Goal: Information Seeking & Learning: Find contact information

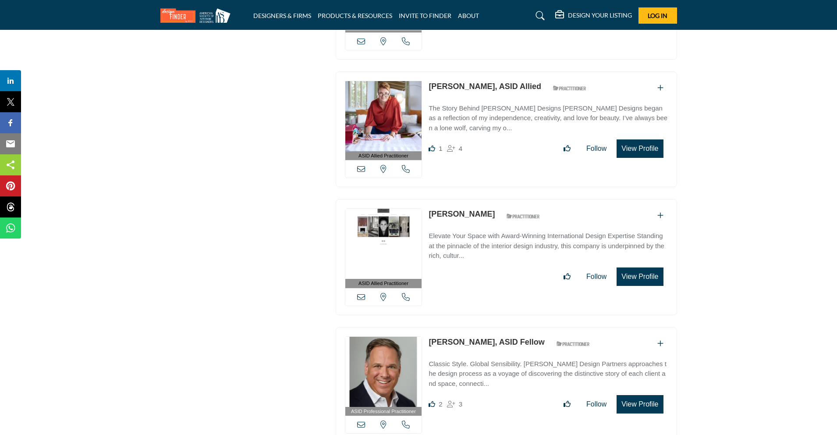
scroll to position [3531, 0]
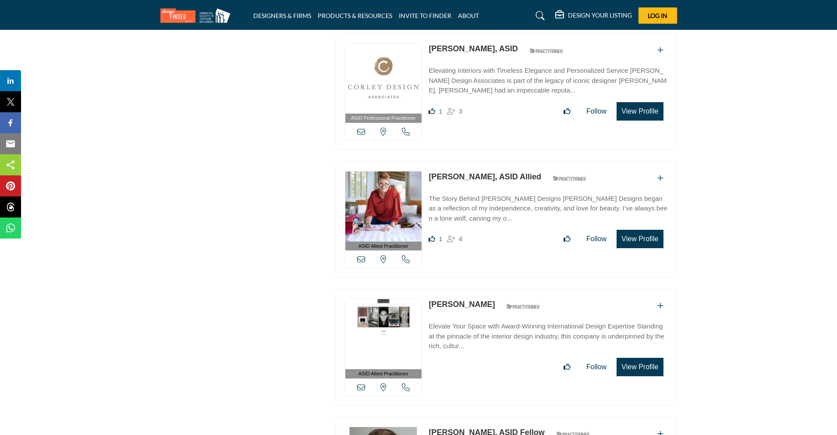
click at [639, 230] on button "View Profile" at bounding box center [640, 239] width 46 height 18
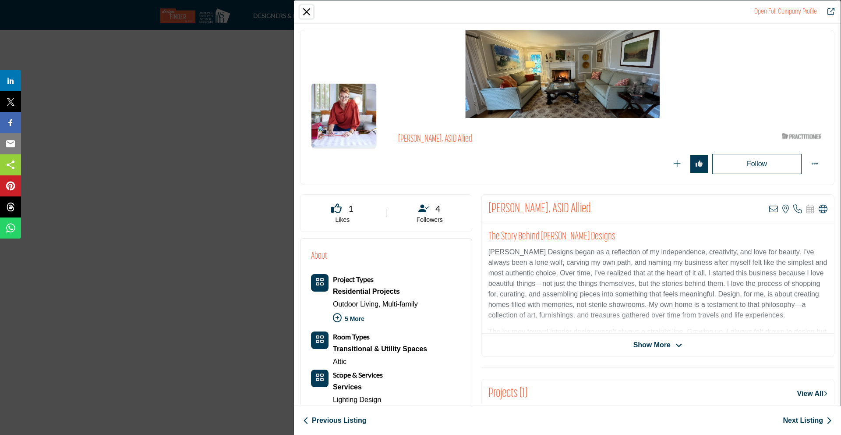
click at [306, 11] on button "Close" at bounding box center [306, 11] width 13 height 13
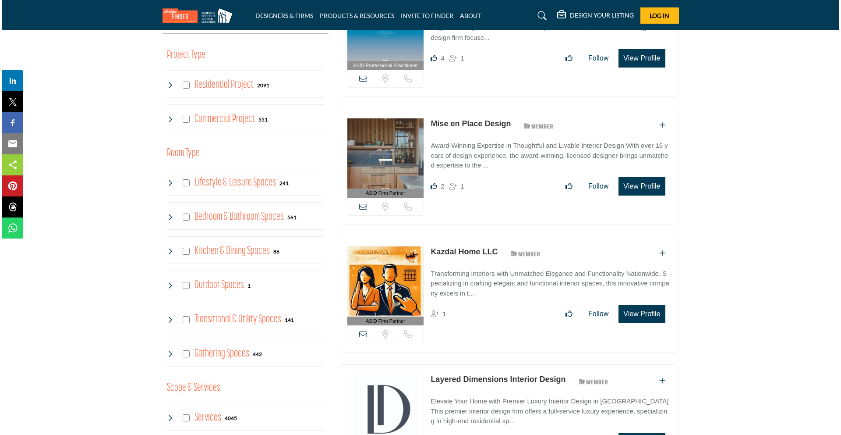
scroll to position [887, 0]
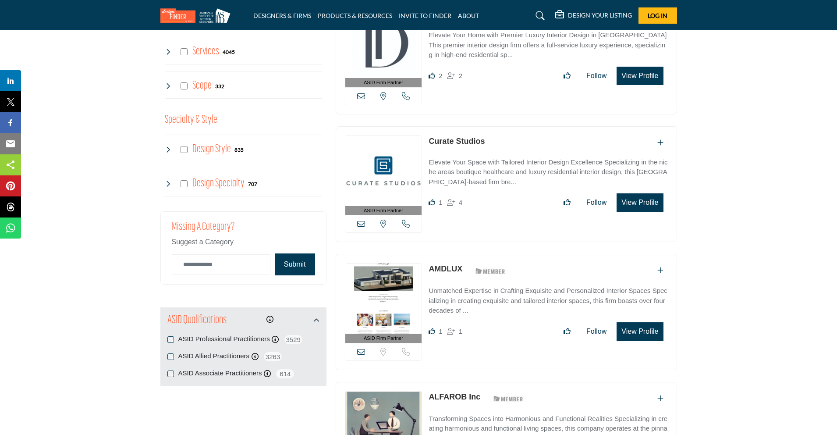
click at [633, 201] on button "View Profile" at bounding box center [640, 202] width 46 height 18
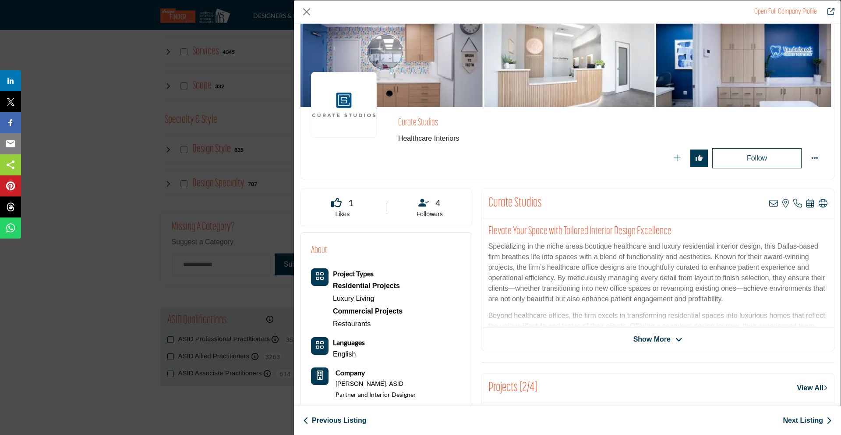
scroll to position [22, 0]
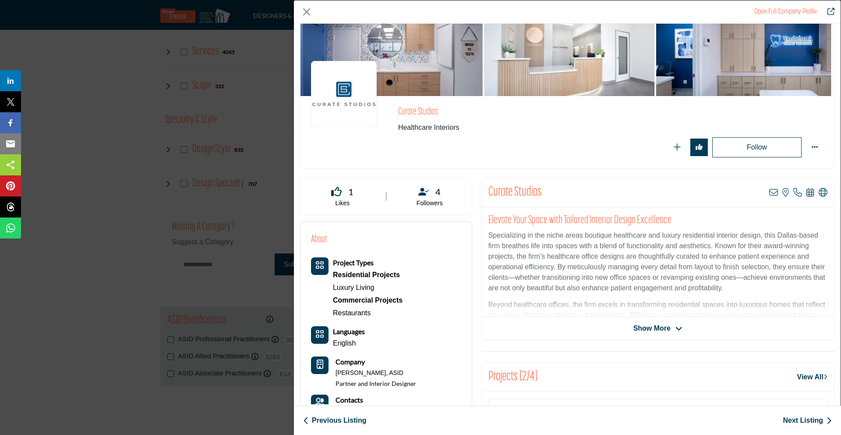
click at [637, 323] on span "Show More" at bounding box center [652, 328] width 37 height 11
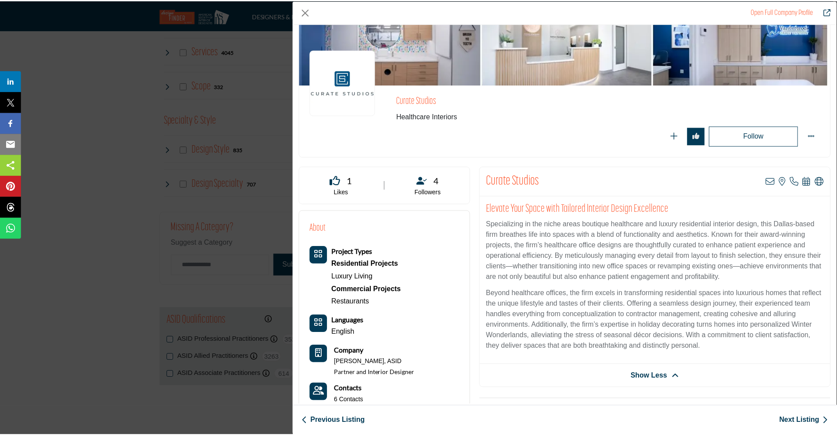
scroll to position [45, 0]
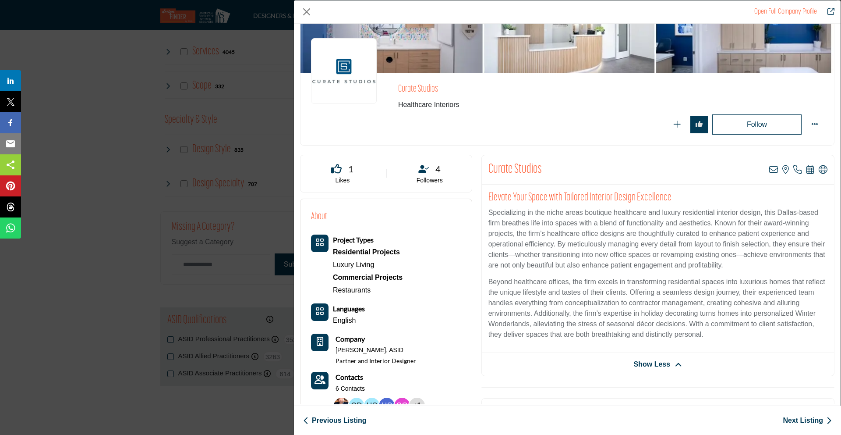
click at [187, 58] on div "Open Full Company Profile [GEOGRAPHIC_DATA] Follow Following Likes +1" at bounding box center [420, 217] width 841 height 435
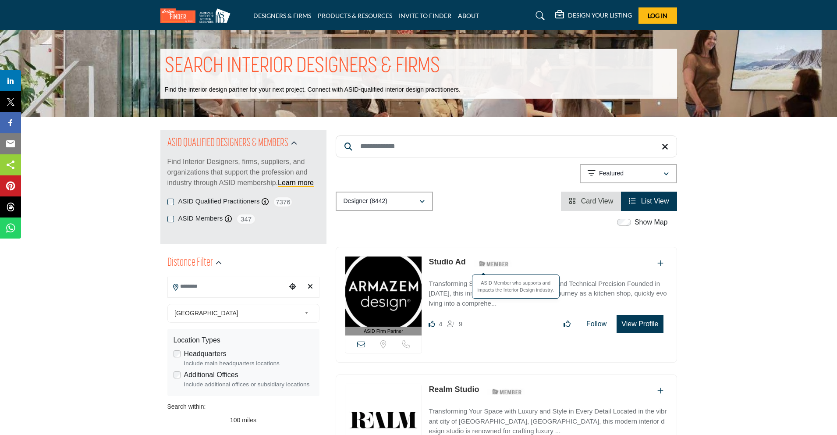
scroll to position [11, 0]
